Goal: Task Accomplishment & Management: Use online tool/utility

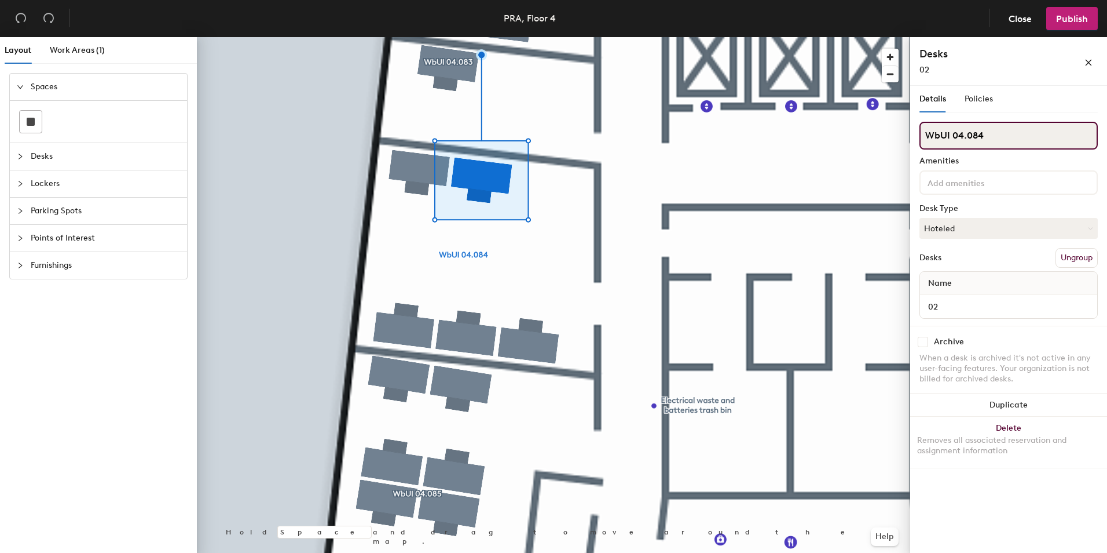
drag, startPoint x: 986, startPoint y: 138, endPoint x: 979, endPoint y: 138, distance: 6.4
click at [979, 138] on input "WbUI 04.084" at bounding box center [1009, 136] width 178 height 28
click at [974, 231] on button "Hoteled" at bounding box center [1009, 228] width 178 height 21
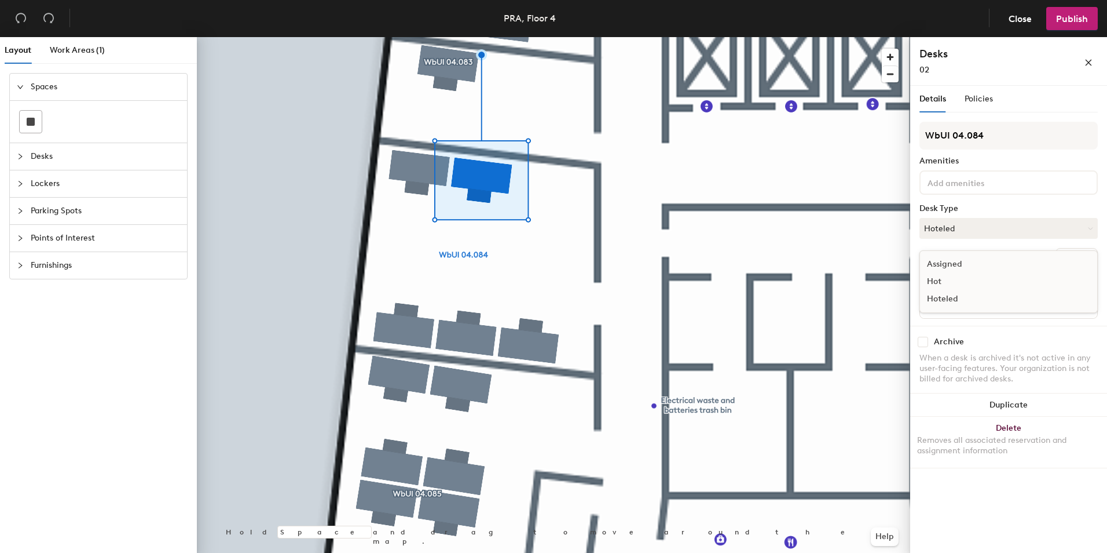
click at [967, 264] on div "Assigned" at bounding box center [978, 263] width 116 height 17
click at [1062, 21] on span "Publish" at bounding box center [1072, 18] width 32 height 11
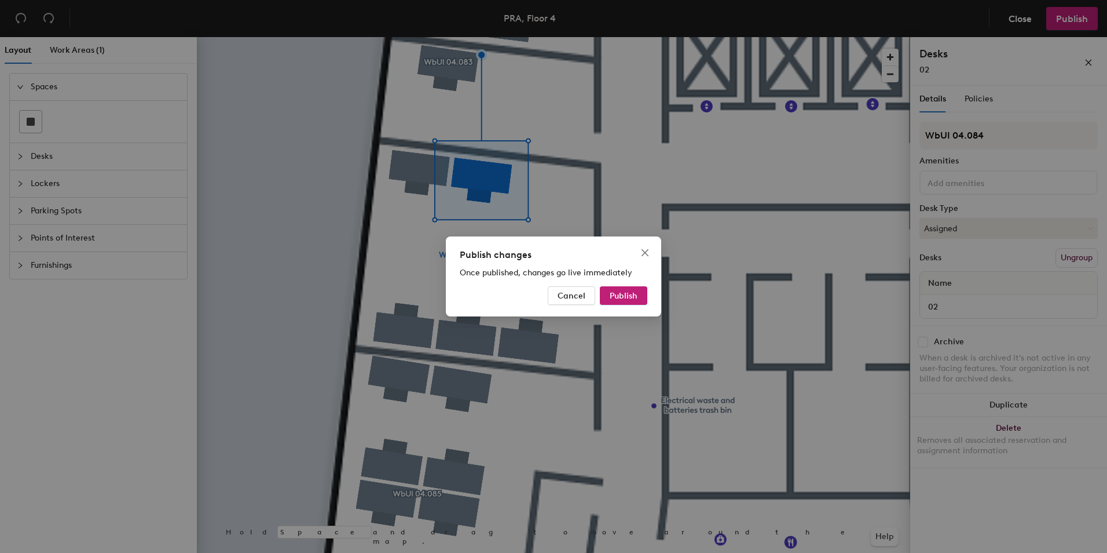
click at [632, 293] on span "Publish" at bounding box center [624, 296] width 28 height 10
